Goal: Task Accomplishment & Management: Use online tool/utility

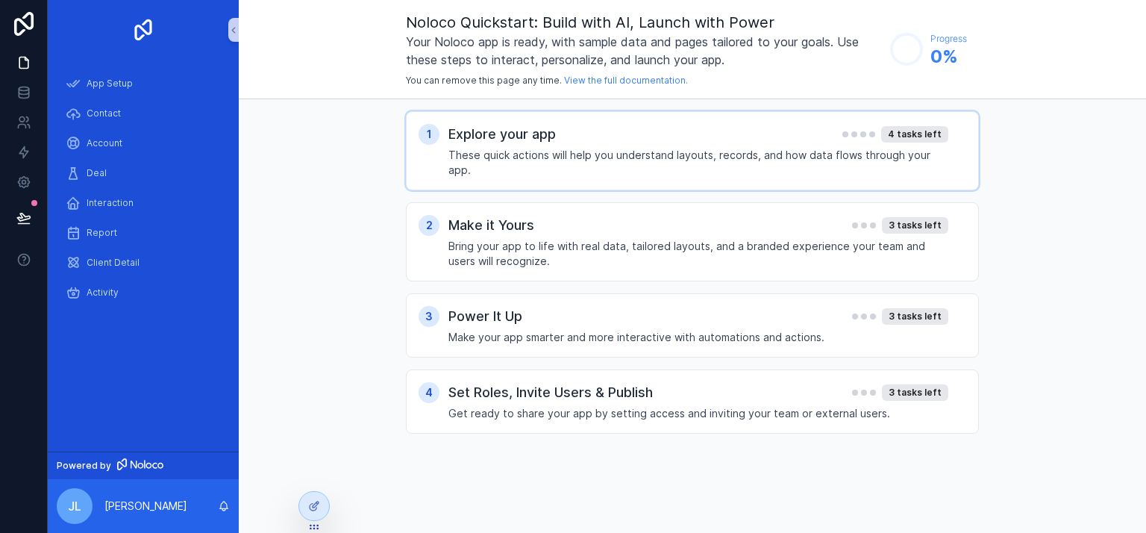
click at [520, 155] on h4 "These quick actions will help you understand layouts, records, and how data flo…" at bounding box center [698, 163] width 500 height 30
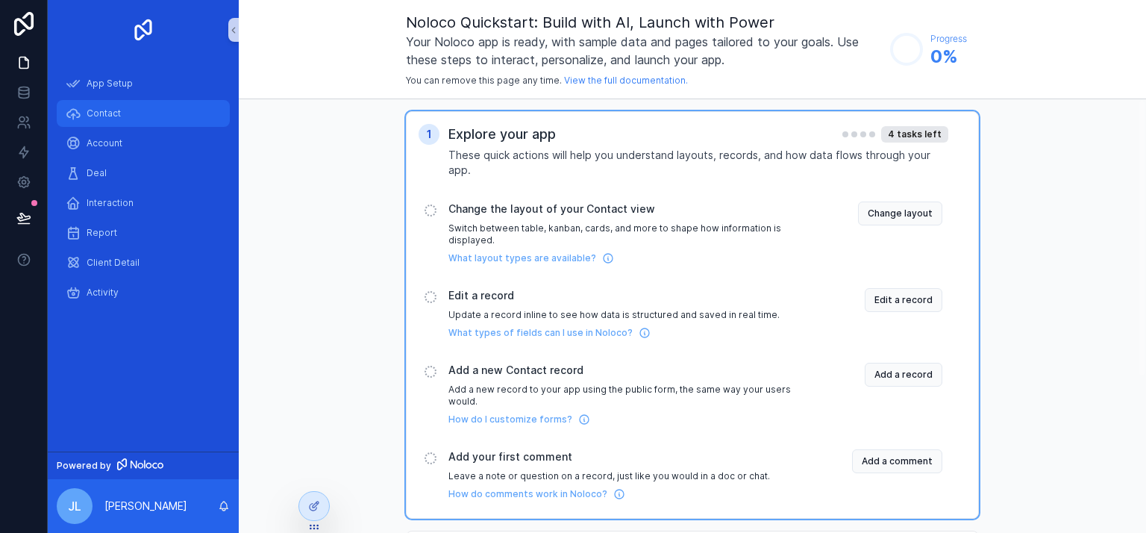
click at [106, 116] on span "Contact" at bounding box center [104, 113] width 34 height 12
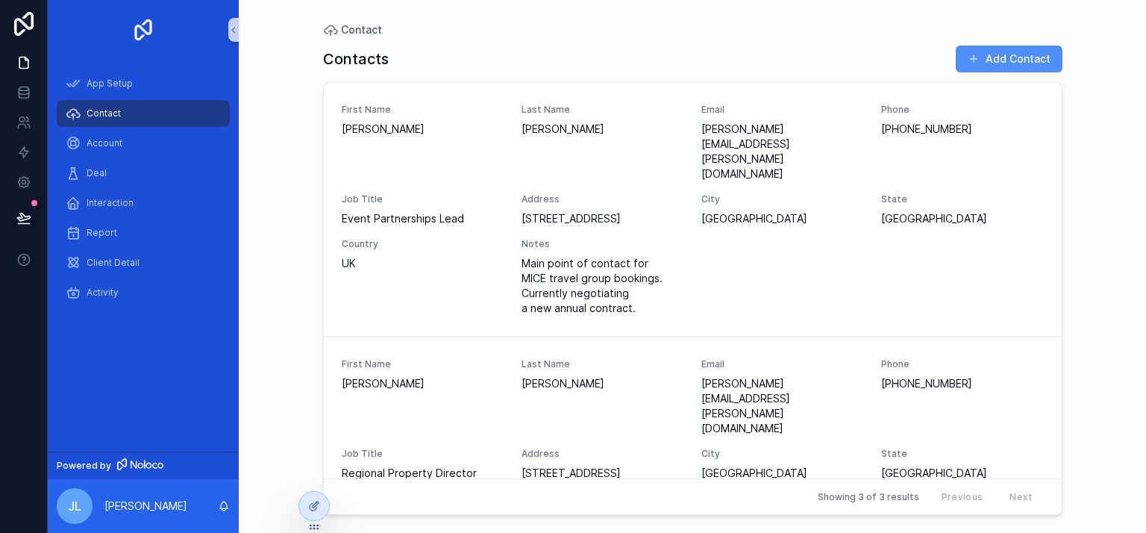
click at [991, 64] on button "Add Contact" at bounding box center [1008, 58] width 107 height 27
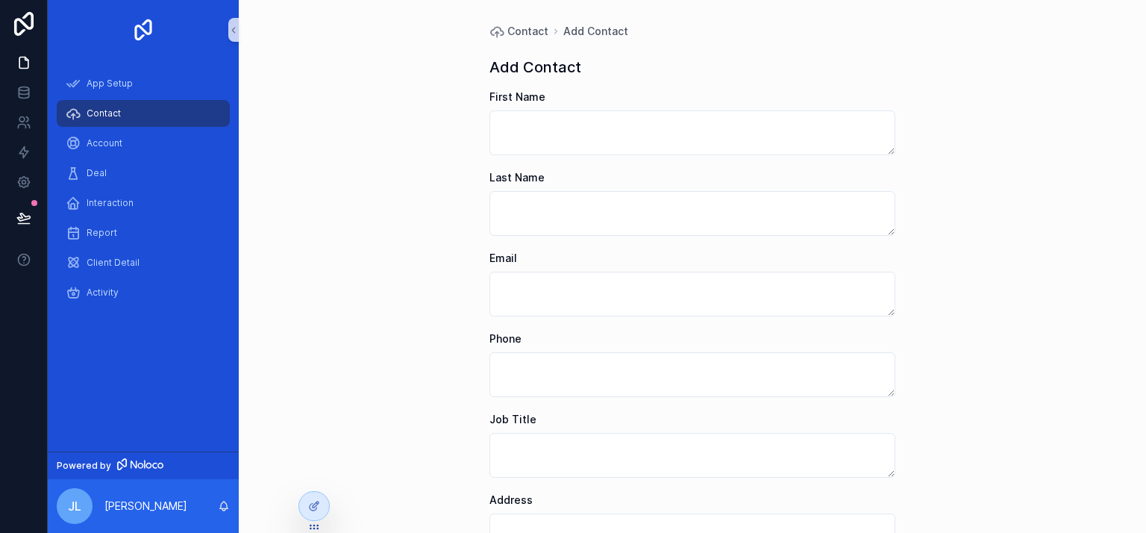
click at [81, 119] on div "Contact" at bounding box center [143, 113] width 155 height 24
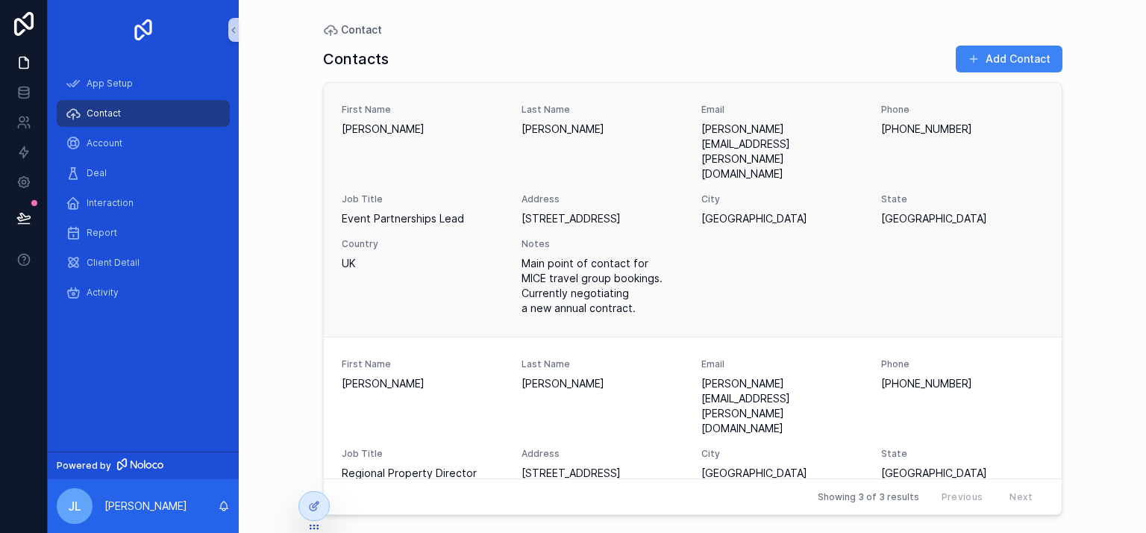
click at [483, 238] on span "Country" at bounding box center [423, 244] width 162 height 12
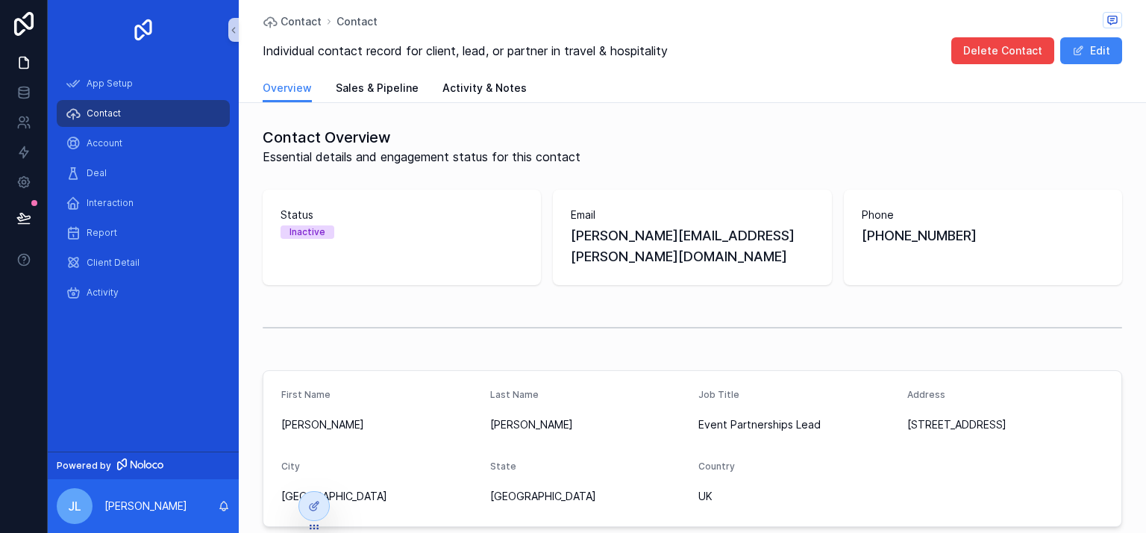
scroll to position [199, 0]
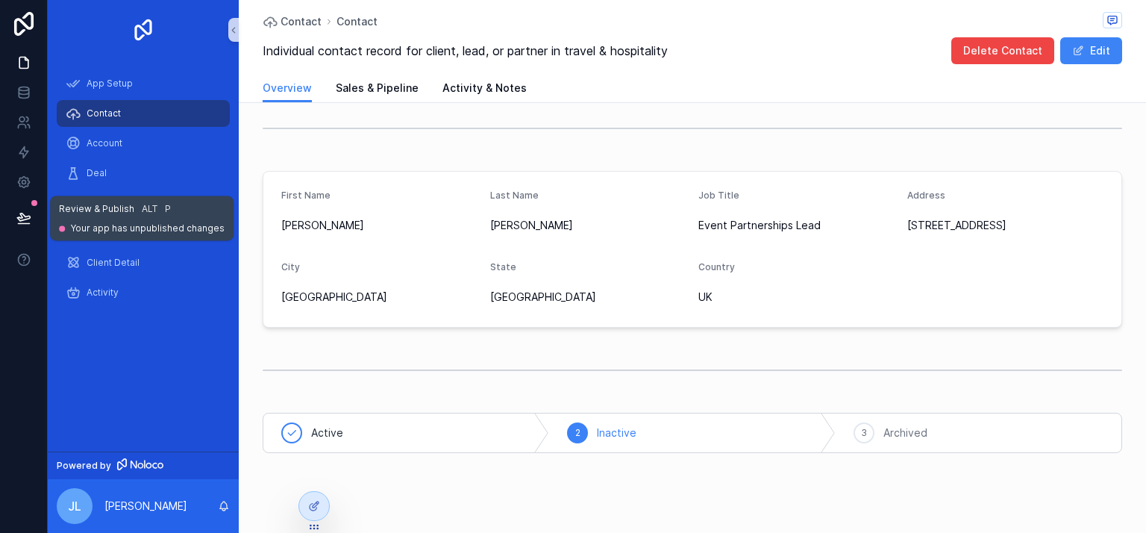
click at [16, 215] on icon at bounding box center [23, 217] width 15 height 15
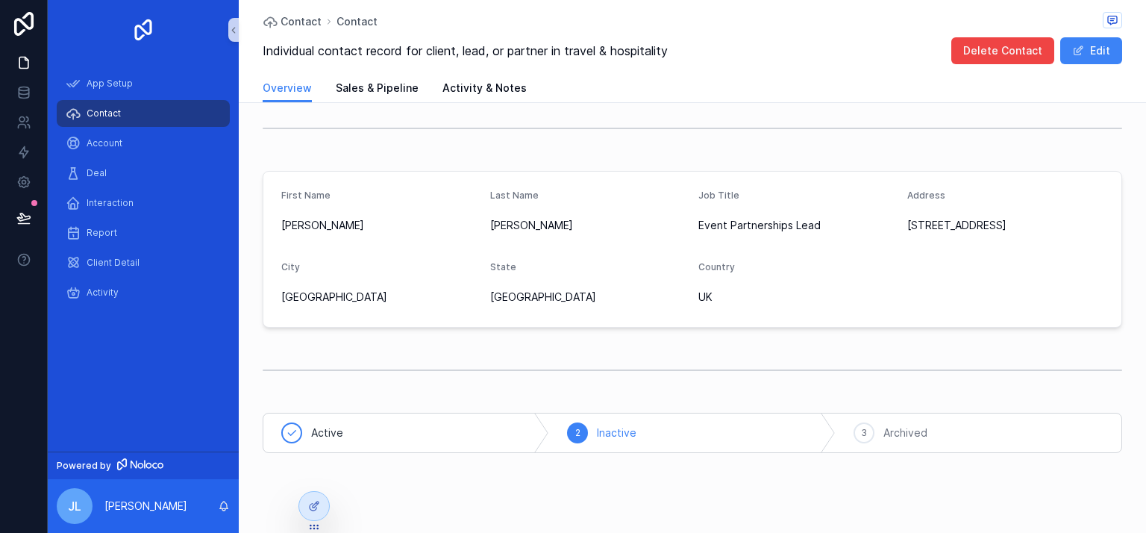
click at [492, 120] on div "scrollable content" at bounding box center [692, 128] width 859 height 37
